Goal: Navigation & Orientation: Find specific page/section

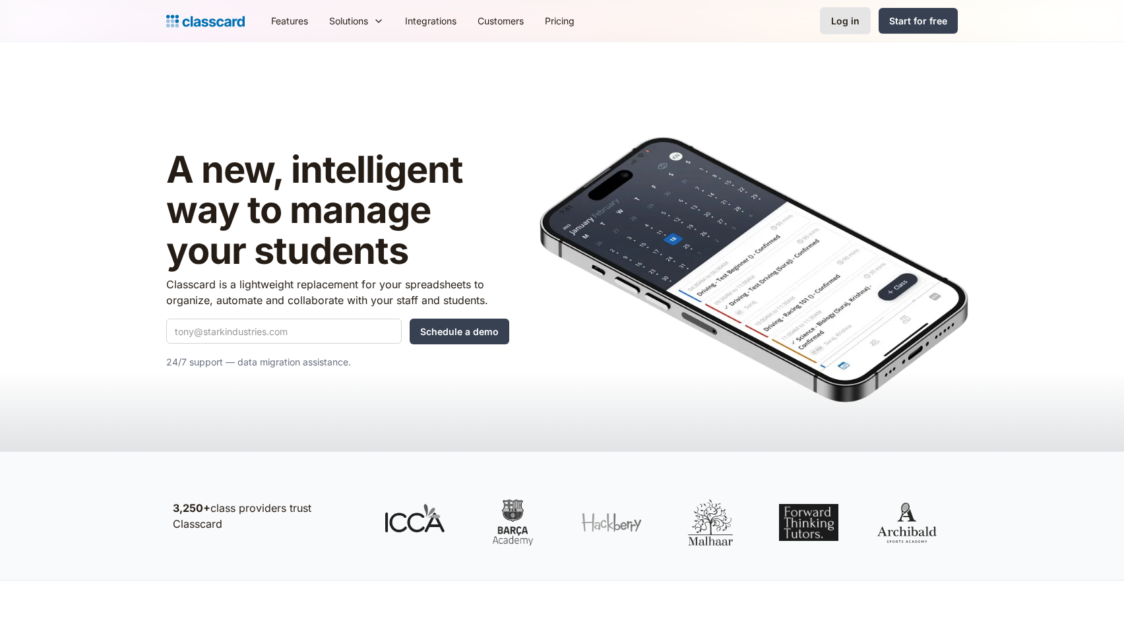
click at [856, 24] on div "Log in" at bounding box center [845, 21] width 28 height 14
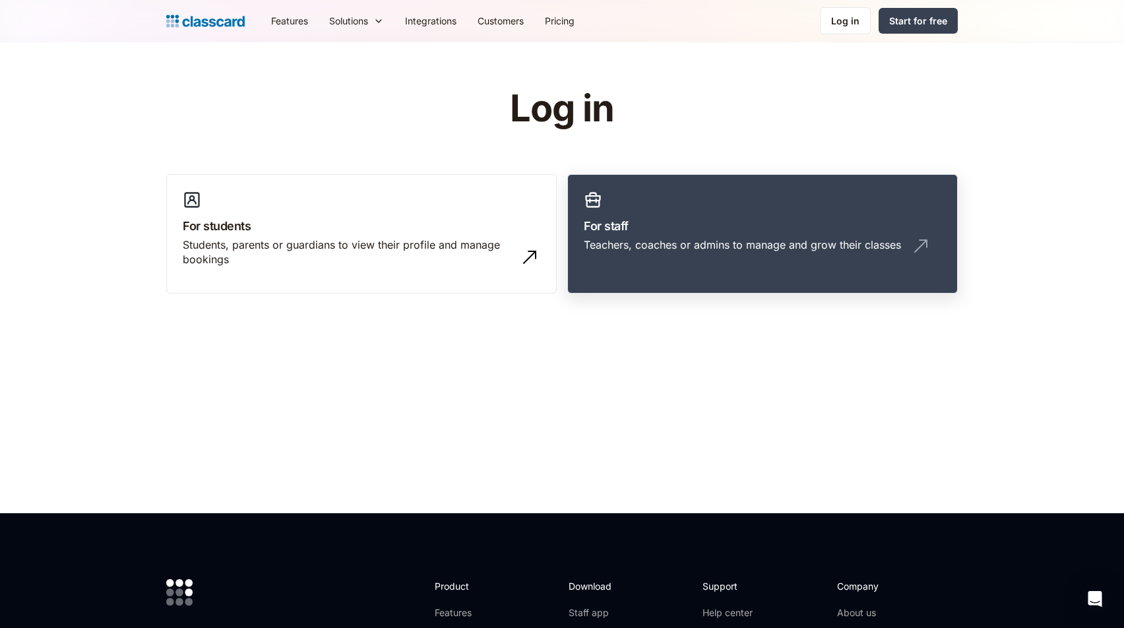
click at [733, 224] on h3 "For staff" at bounding box center [762, 226] width 357 height 18
